Goal: Task Accomplishment & Management: Manage account settings

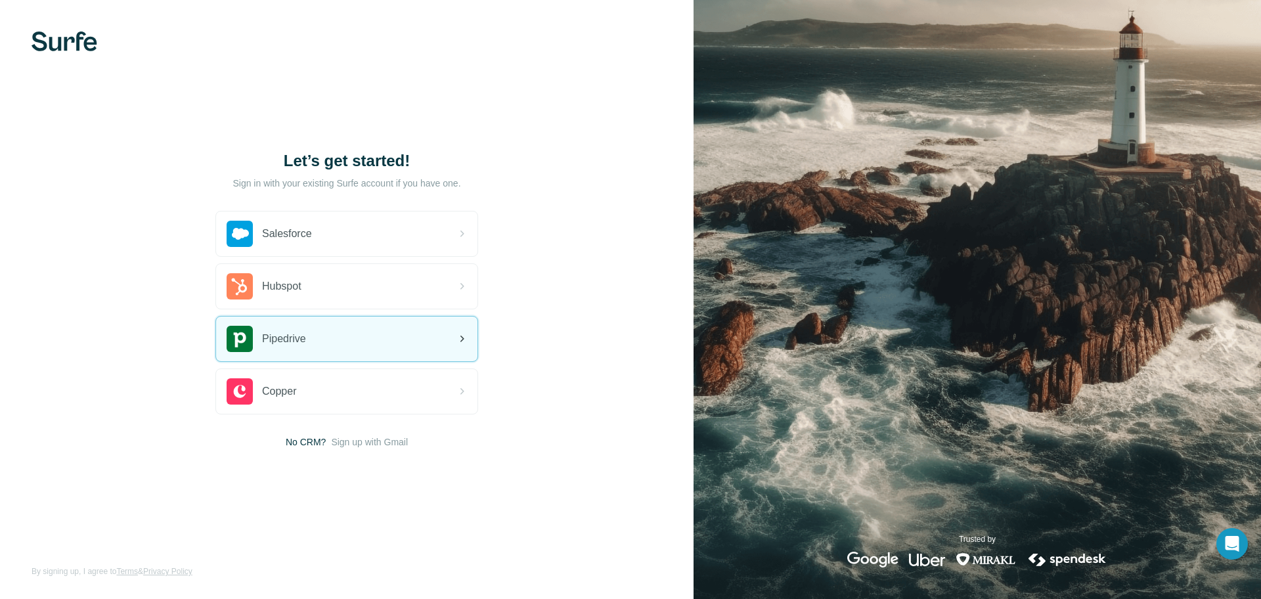
click at [311, 342] on div "Pipedrive" at bounding box center [346, 339] width 261 height 45
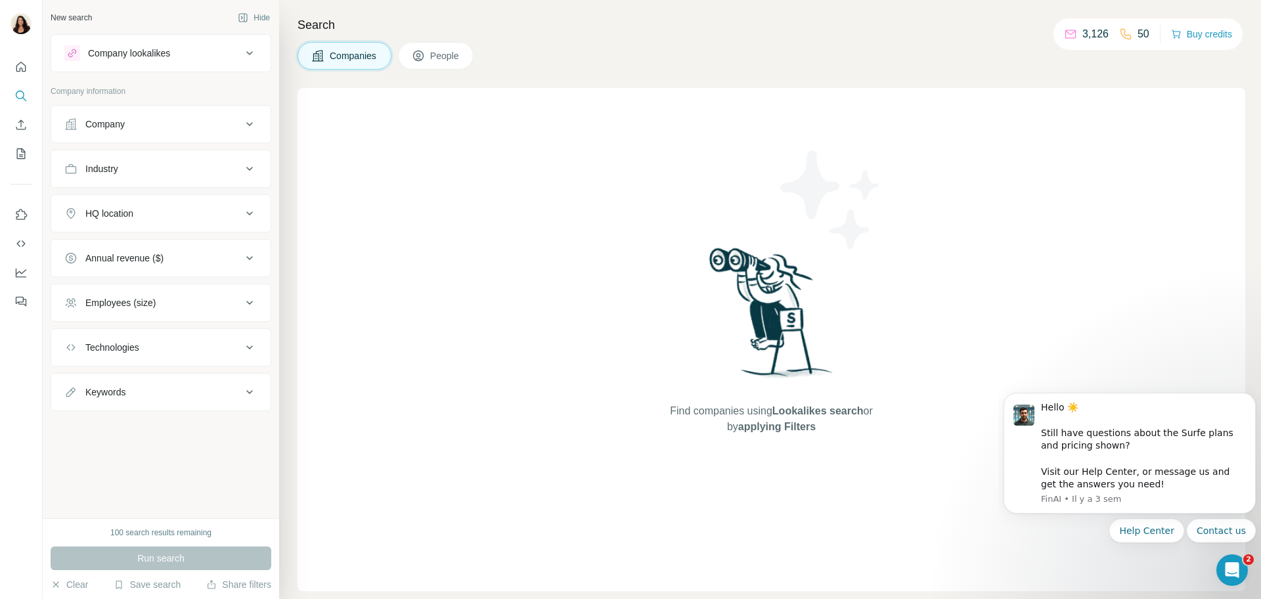
click at [1097, 41] on p "3,126" at bounding box center [1095, 34] width 26 height 16
click at [1088, 30] on p "3,126" at bounding box center [1095, 34] width 26 height 16
click at [430, 51] on span "People" at bounding box center [445, 55] width 30 height 13
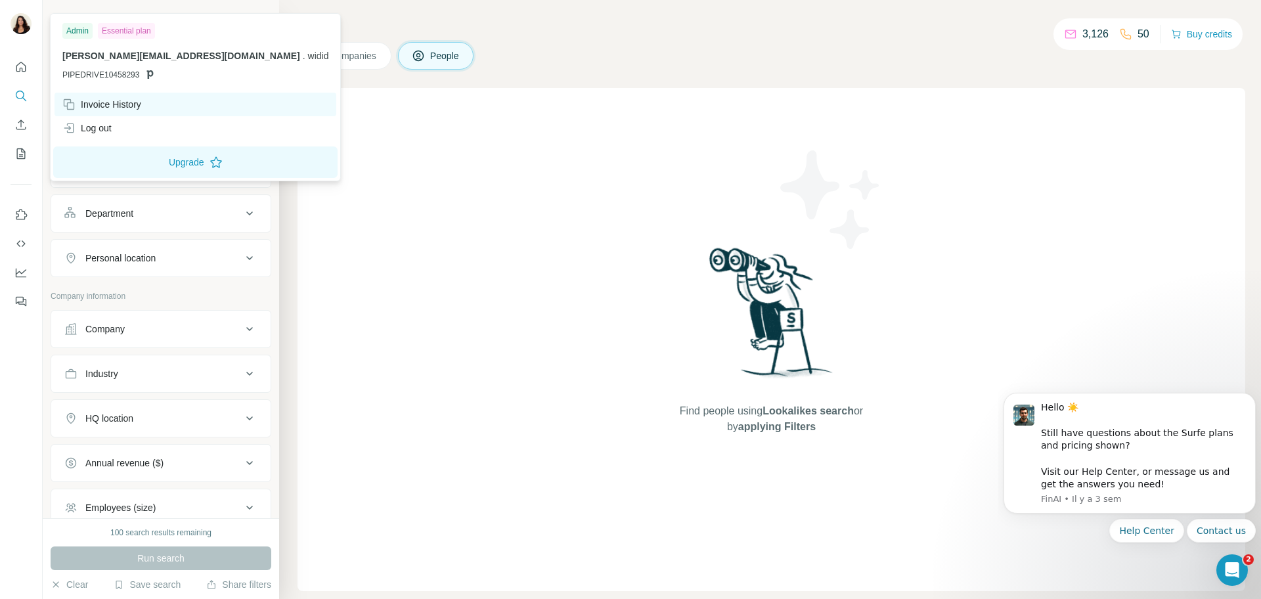
click at [102, 99] on div "Invoice History" at bounding box center [101, 104] width 79 height 13
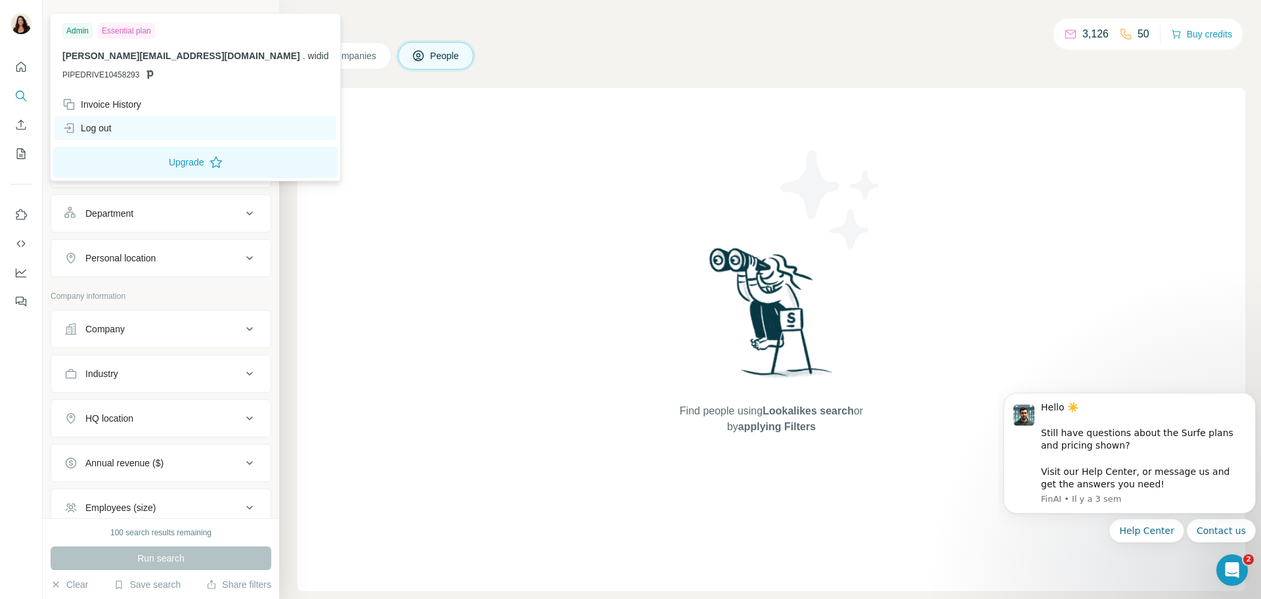
click at [104, 120] on div "Log out" at bounding box center [196, 128] width 282 height 24
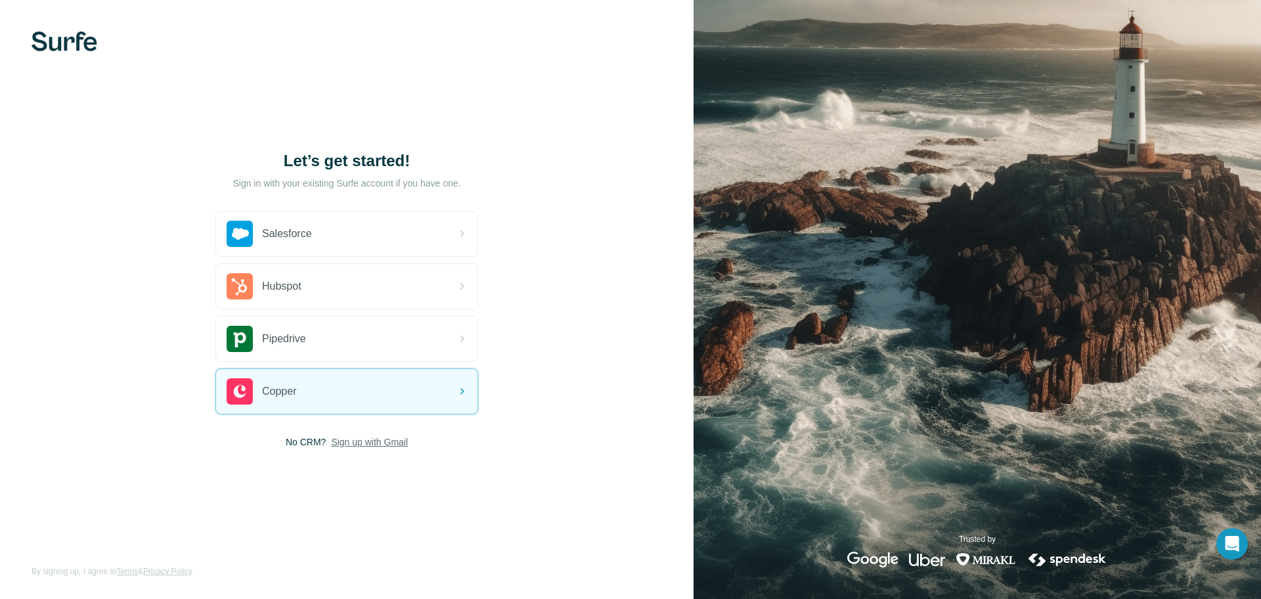
click at [368, 440] on span "Sign up with Gmail" at bounding box center [369, 441] width 77 height 13
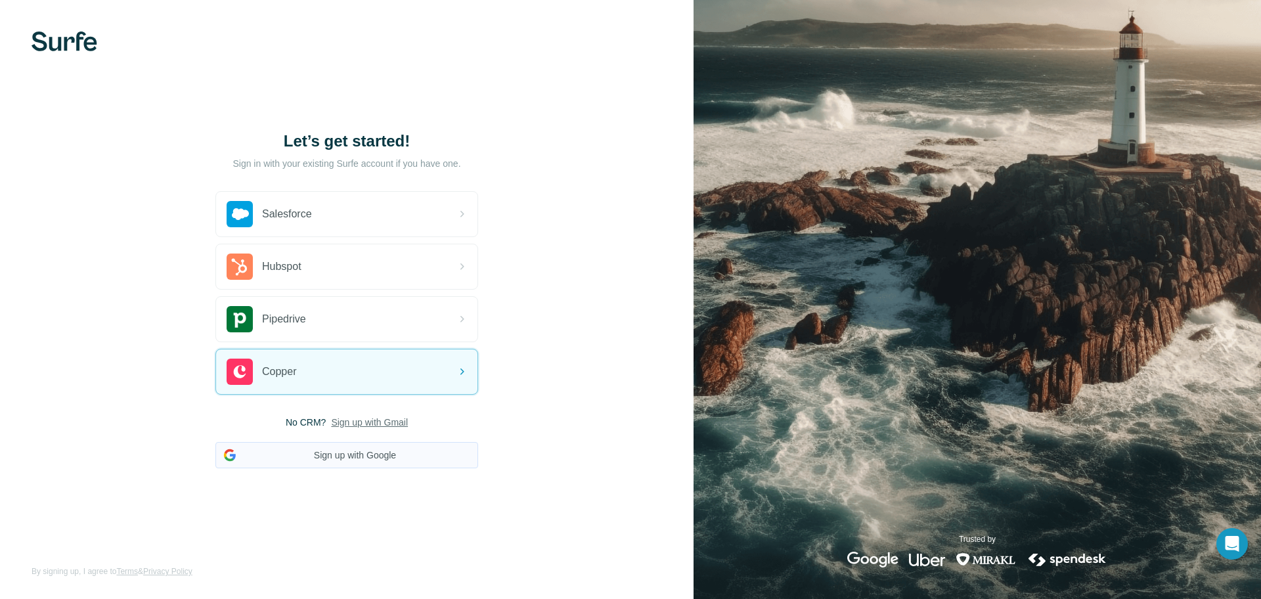
click at [366, 458] on button "Sign up with Google" at bounding box center [346, 455] width 263 height 26
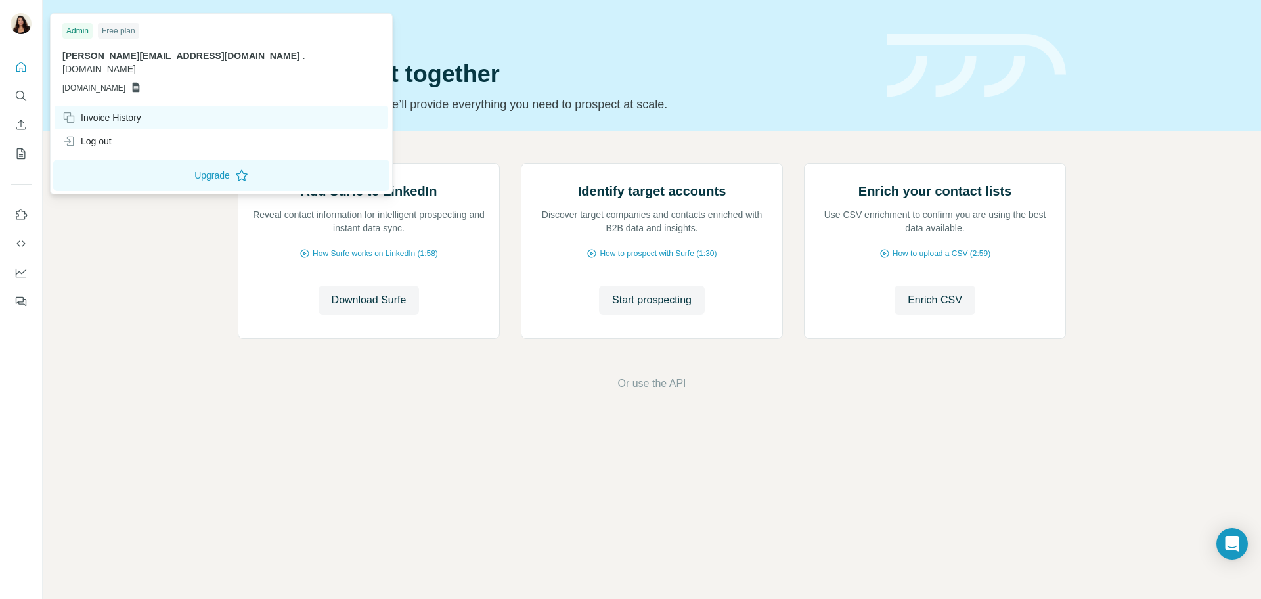
click at [94, 111] on div "Invoice History" at bounding box center [101, 117] width 79 height 13
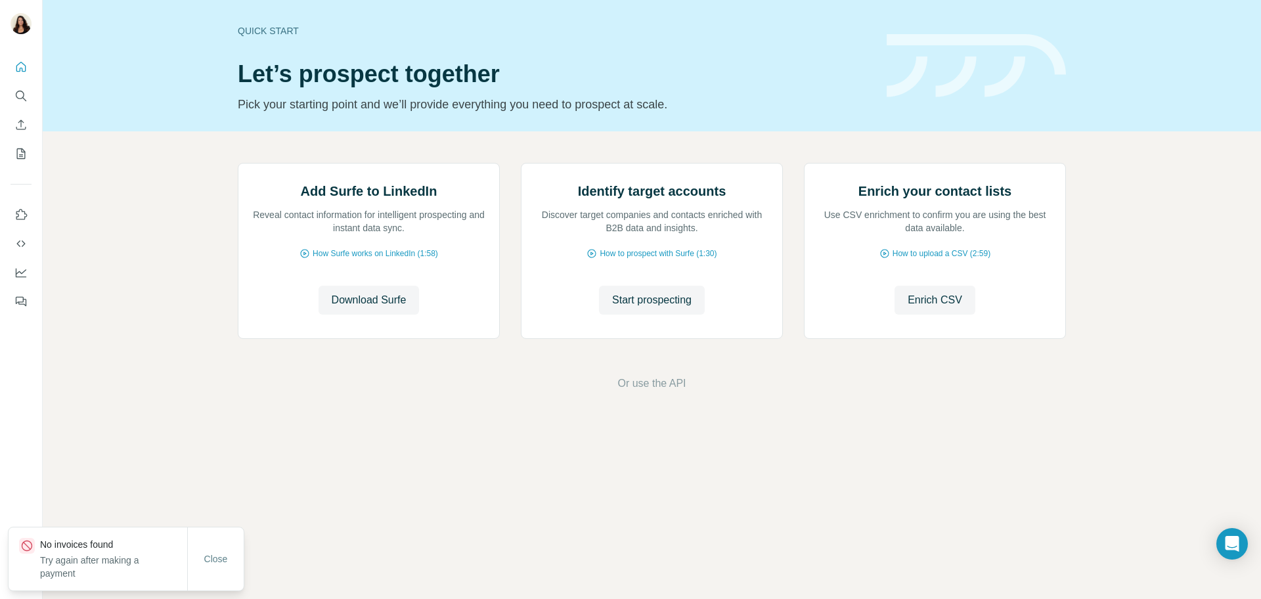
click at [118, 353] on div "Add Surfe to LinkedIn Reveal contact information for intelligent prospecting an…" at bounding box center [652, 277] width 1218 height 292
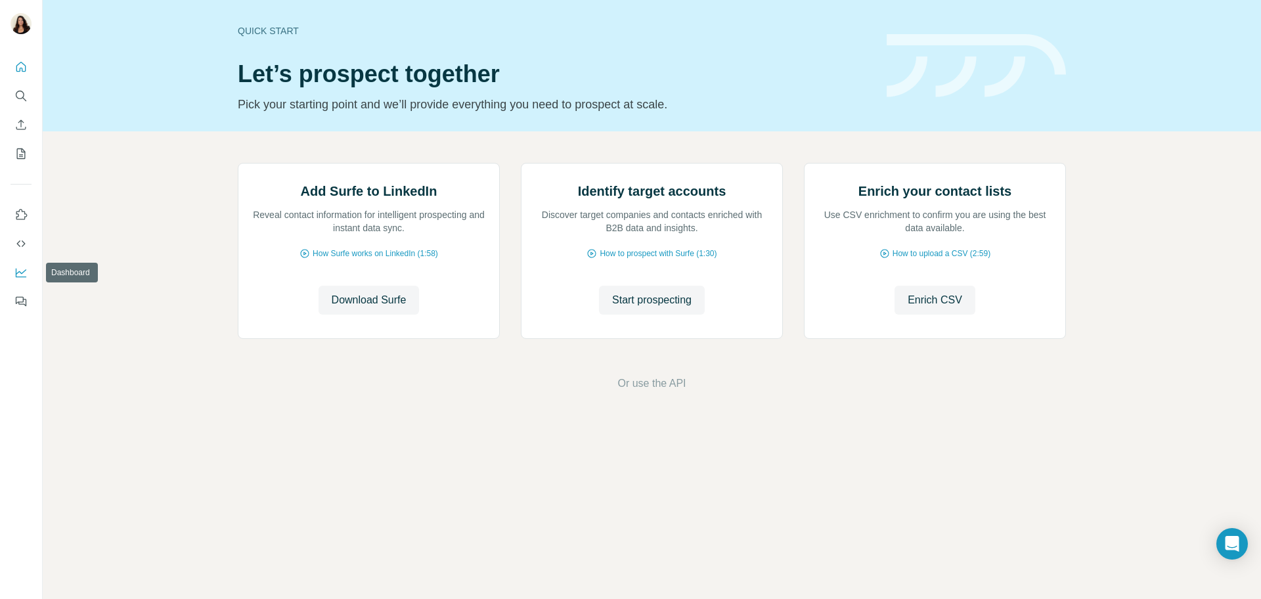
click at [20, 280] on button "Dashboard" at bounding box center [21, 273] width 21 height 24
